Goal: Information Seeking & Learning: Learn about a topic

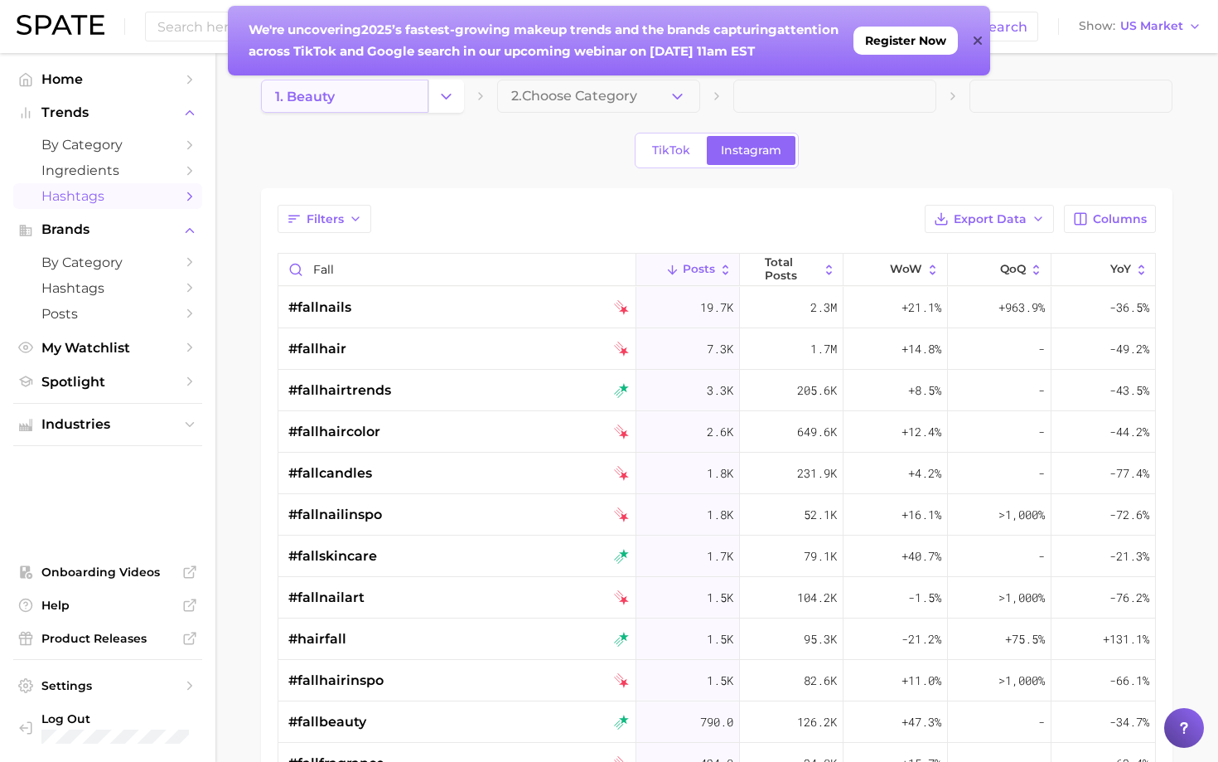
click at [415, 94] on link "1. beauty" at bounding box center [344, 96] width 167 height 33
click at [441, 99] on icon "Change Category" at bounding box center [446, 96] width 17 height 17
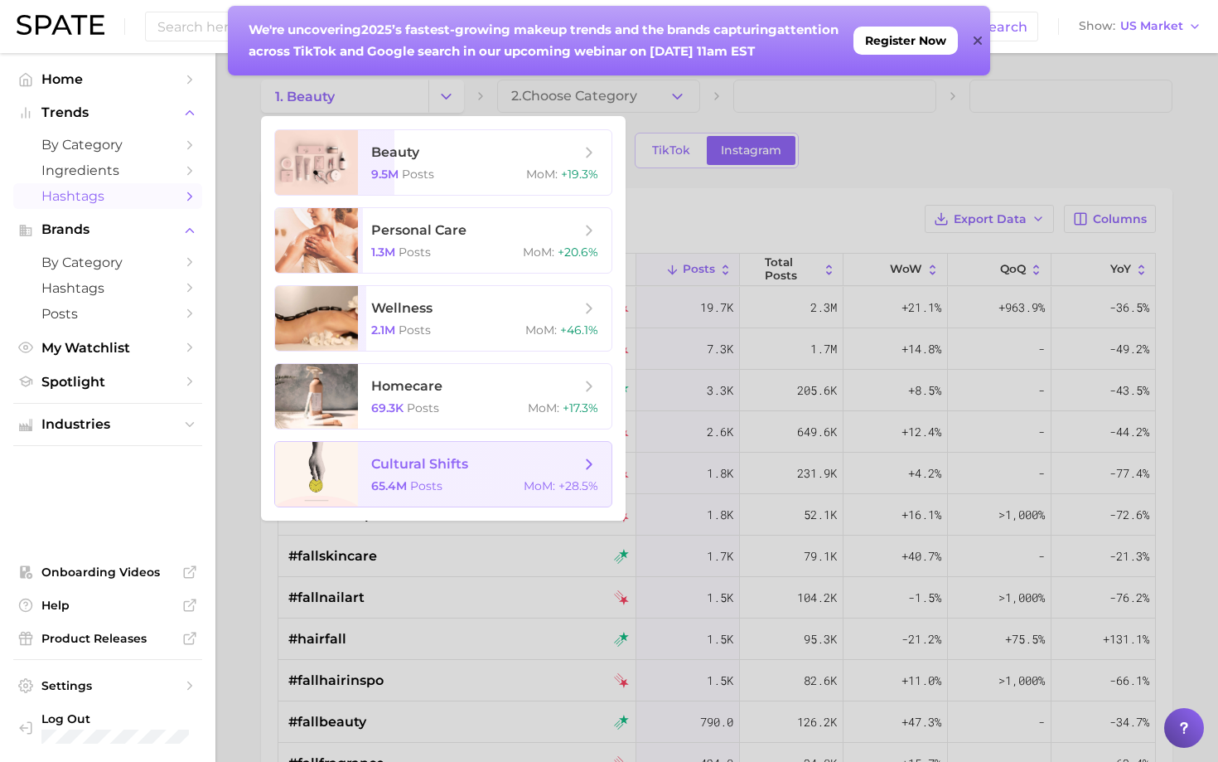
click at [450, 453] on span "cultural shifts 65.4m Posts MoM : +28.5%" at bounding box center [485, 474] width 254 height 65
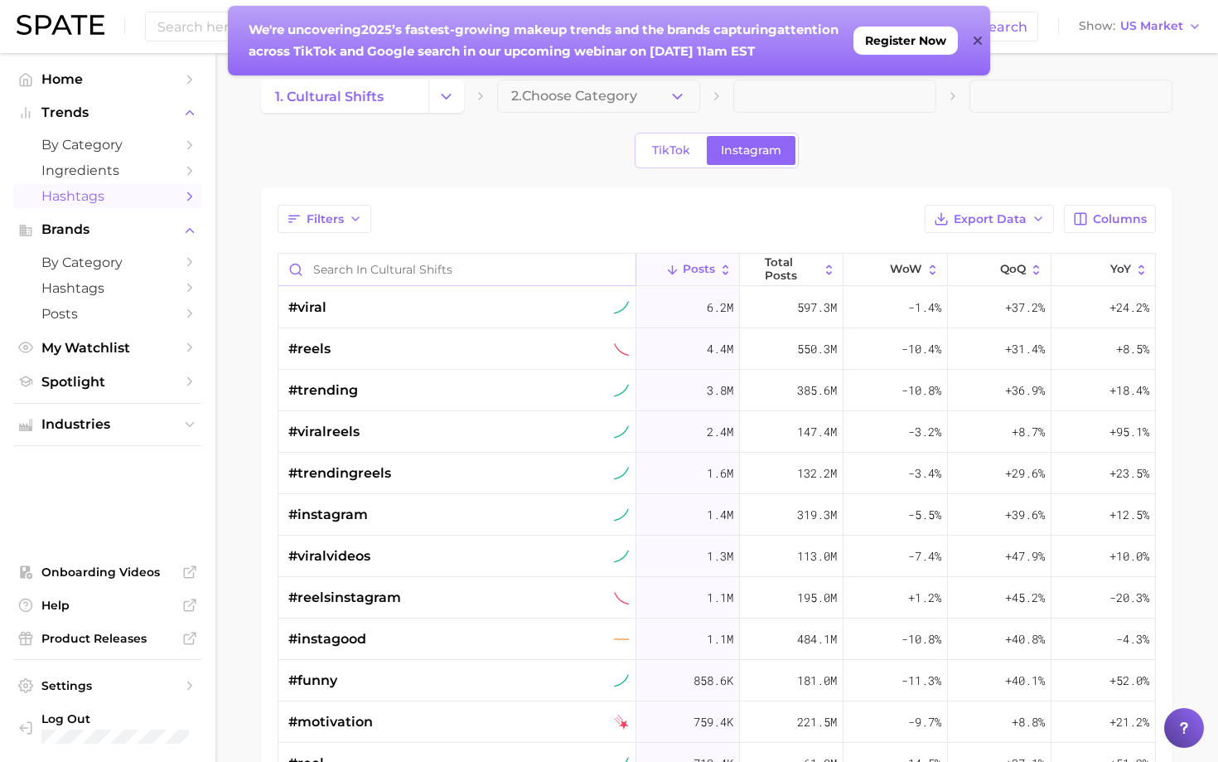
click at [413, 272] on input "Search in cultural shifts" at bounding box center [456, 269] width 357 height 31
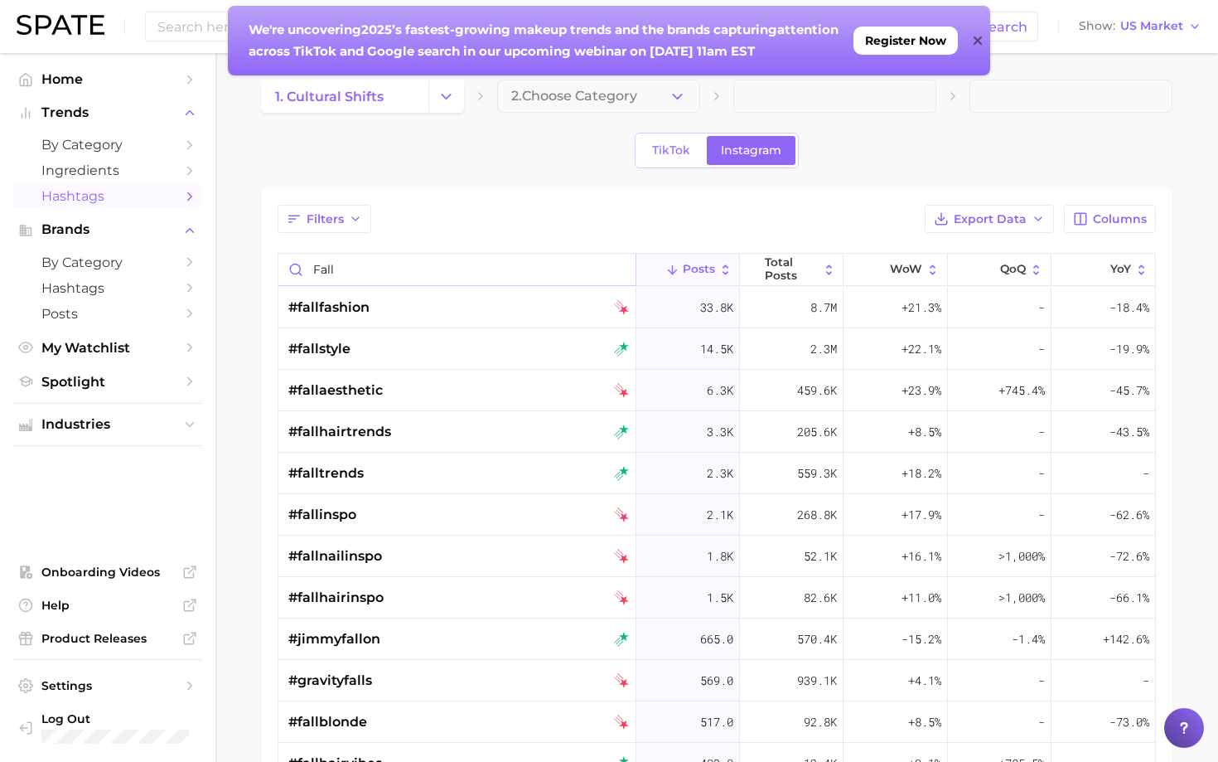
type input "fall"
click at [386, 103] on link "1. cultural shifts" at bounding box center [344, 96] width 167 height 33
click at [446, 104] on icon "Change Category" at bounding box center [446, 96] width 17 height 17
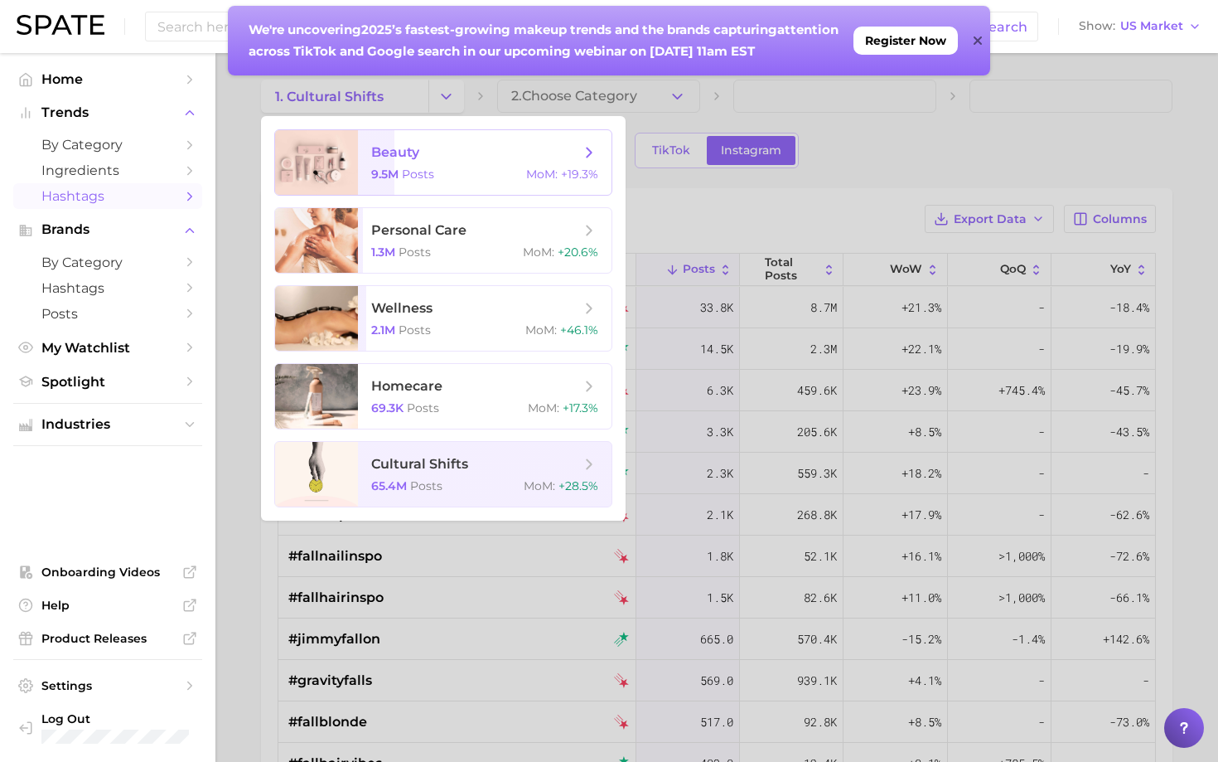
click at [413, 165] on span "beauty 9.5m Posts MoM : +19.3%" at bounding box center [485, 162] width 254 height 65
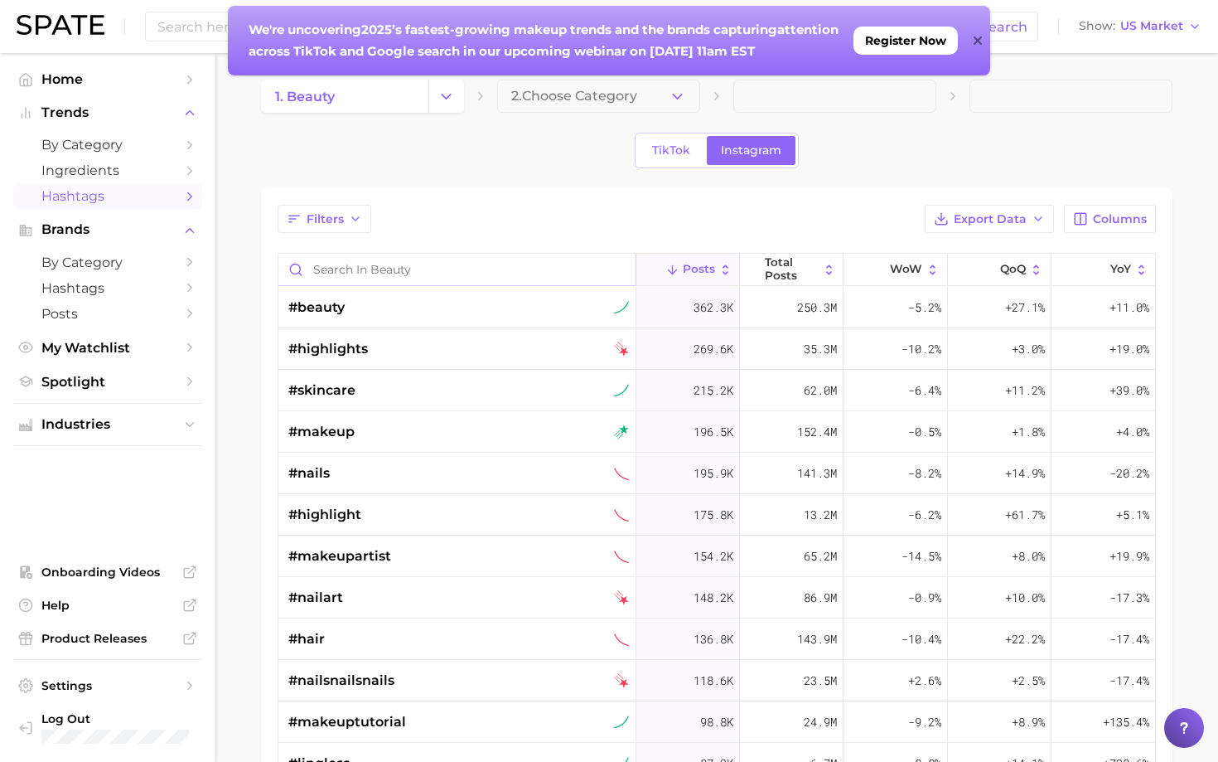
click at [382, 277] on input "Search in beauty" at bounding box center [456, 269] width 357 height 31
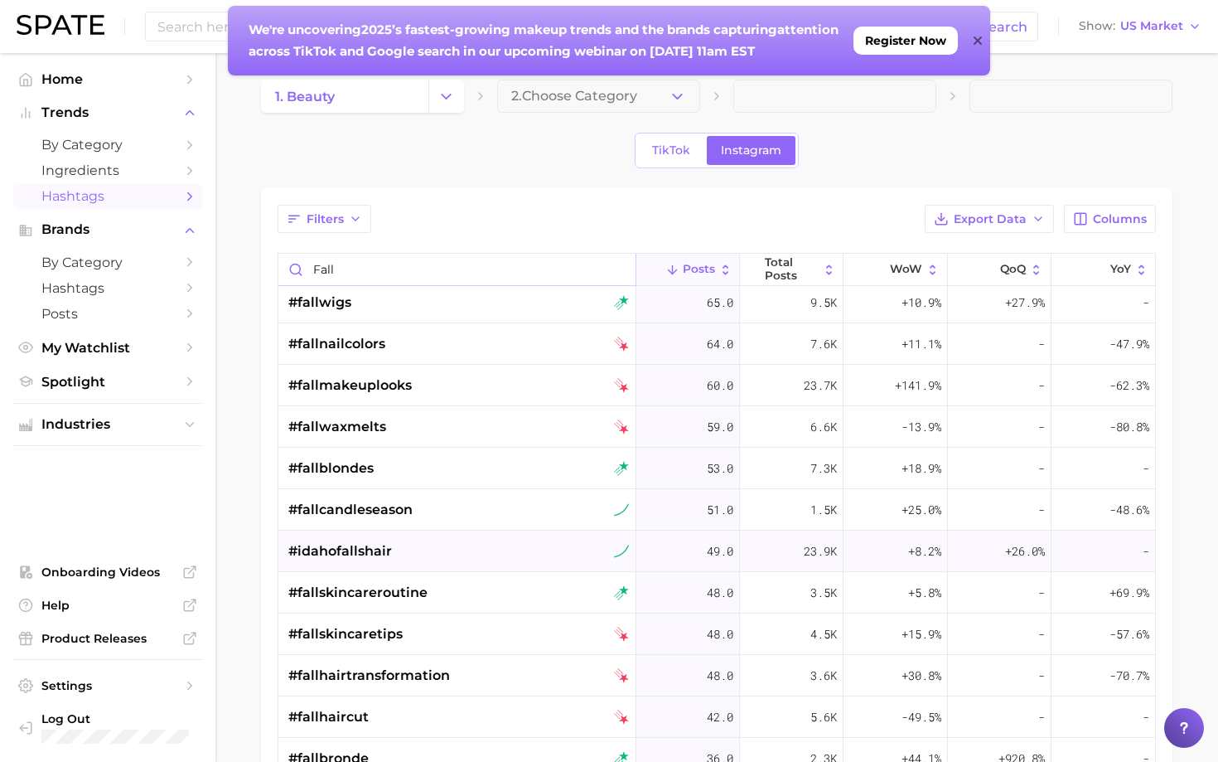
scroll to position [1211, 0]
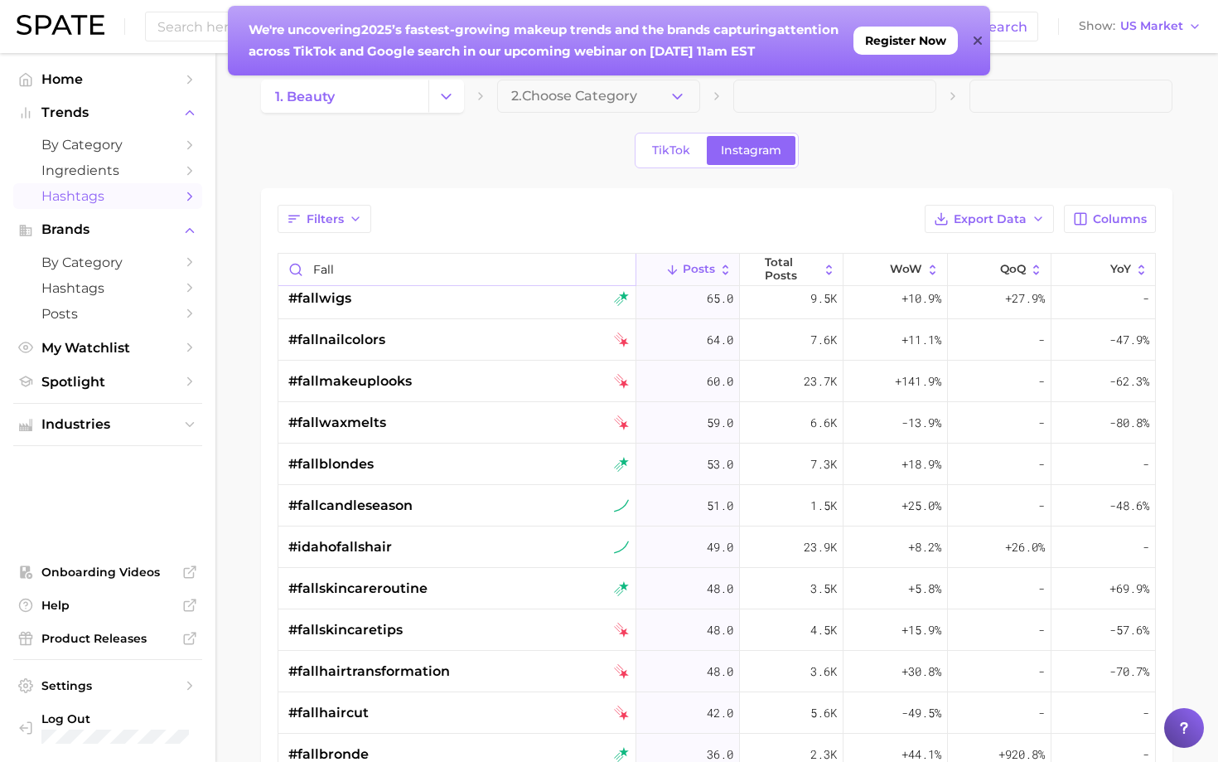
type input "fall"
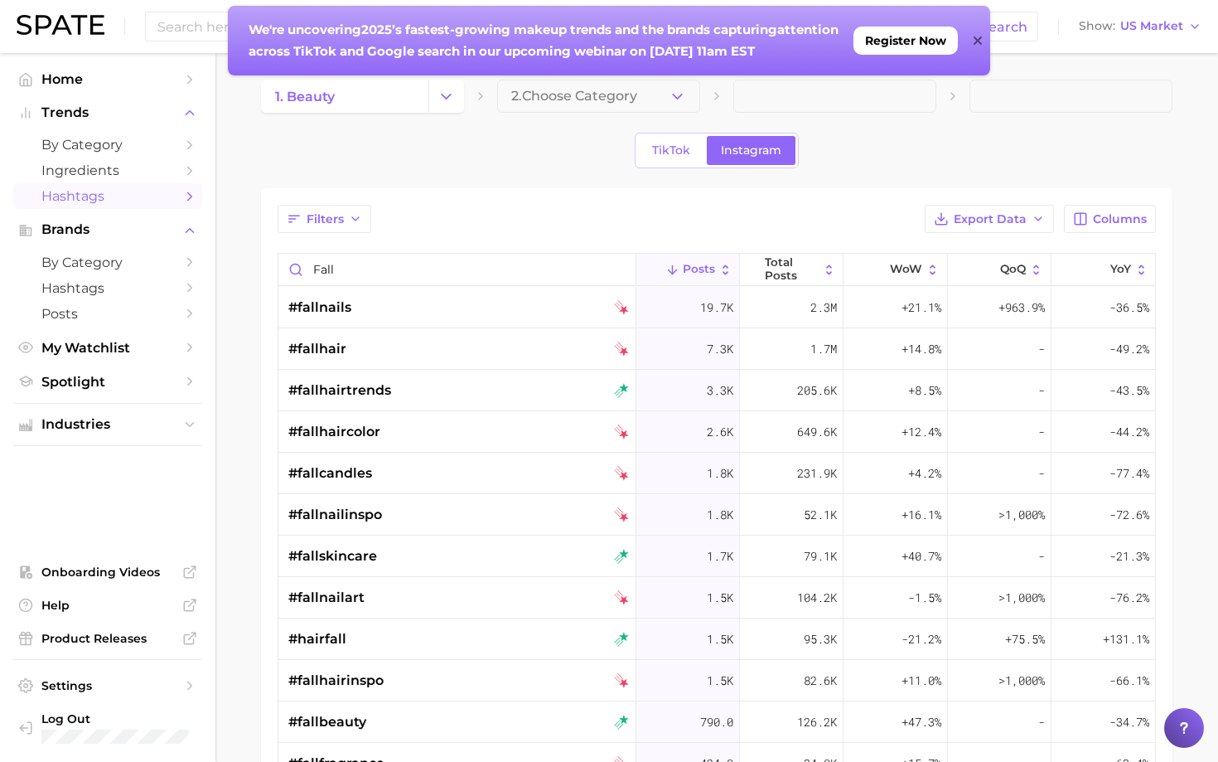
scroll to position [0, 0]
